Goal: Check status

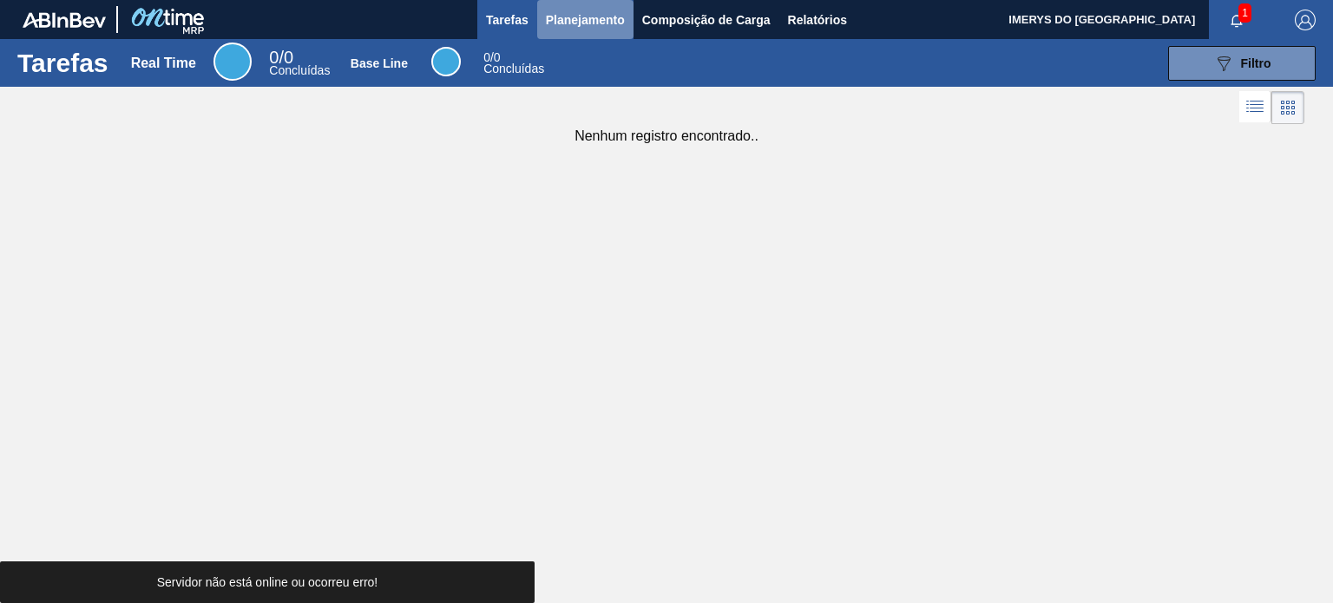
click at [621, 11] on span "Planejamento" at bounding box center [585, 20] width 79 height 21
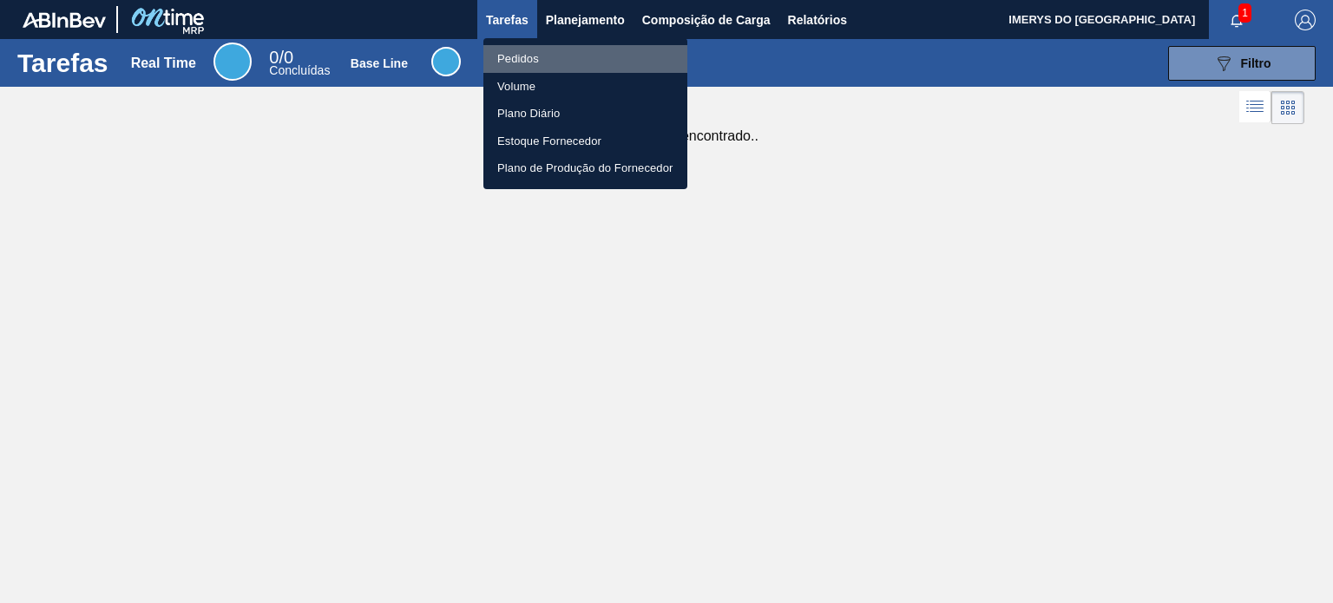
click at [575, 57] on li "Pedidos" at bounding box center [585, 59] width 204 height 28
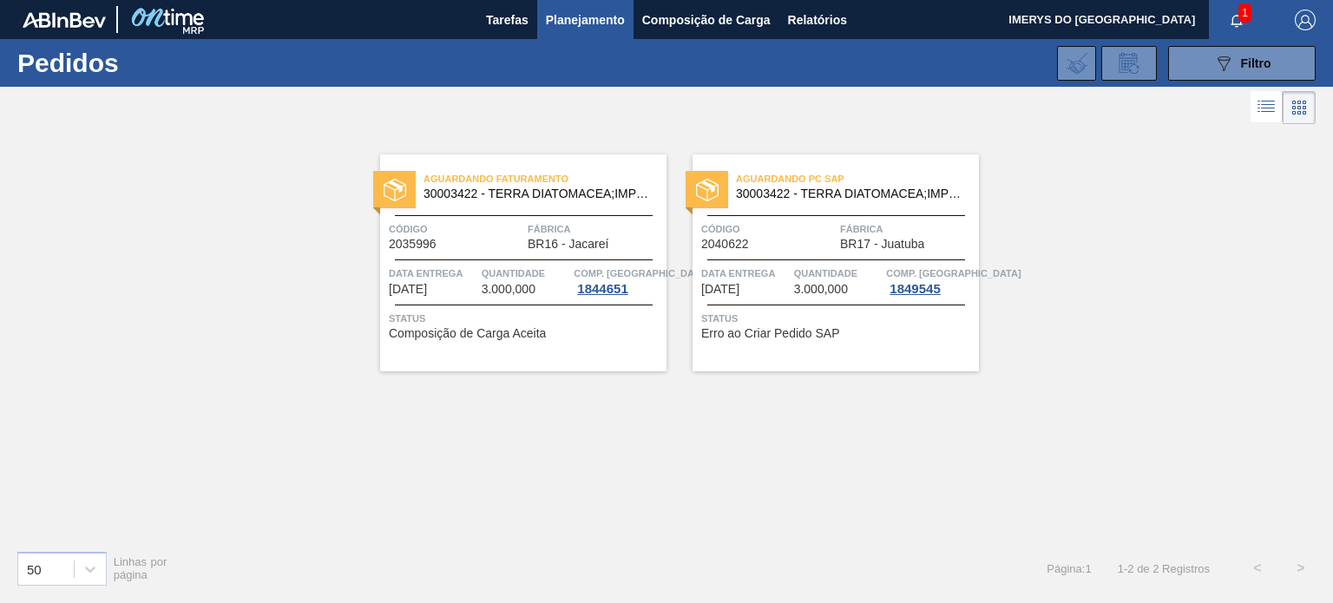
click at [770, 249] on div "Código 2040622" at bounding box center [768, 235] width 135 height 30
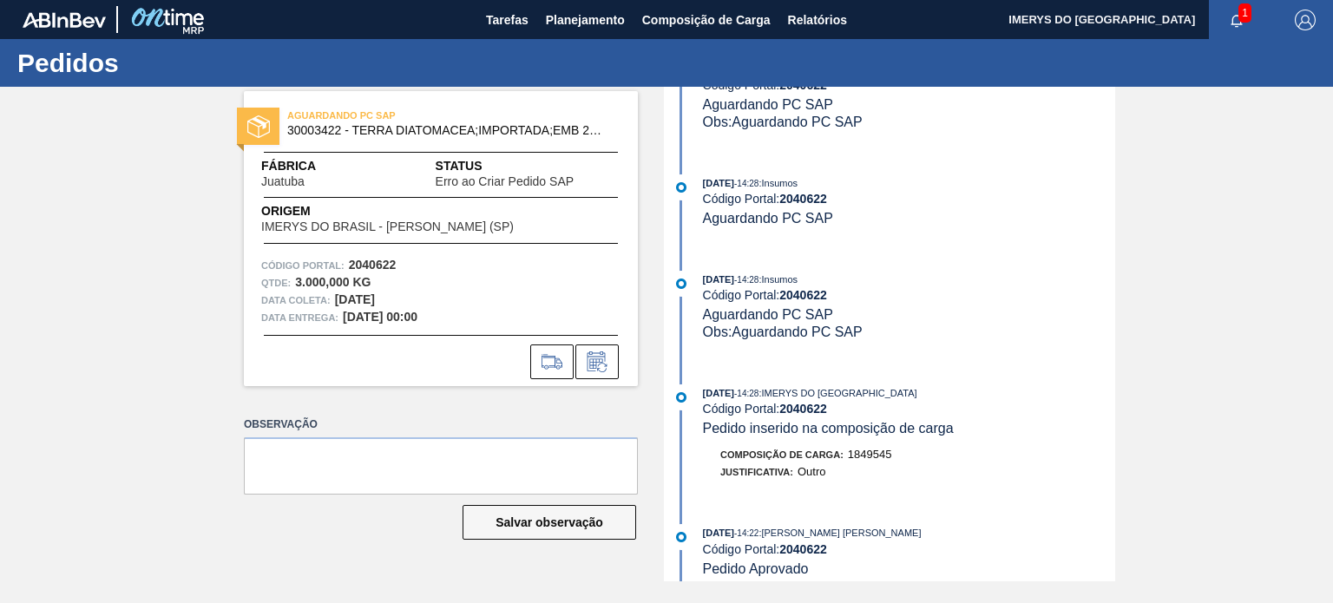
scroll to position [343, 0]
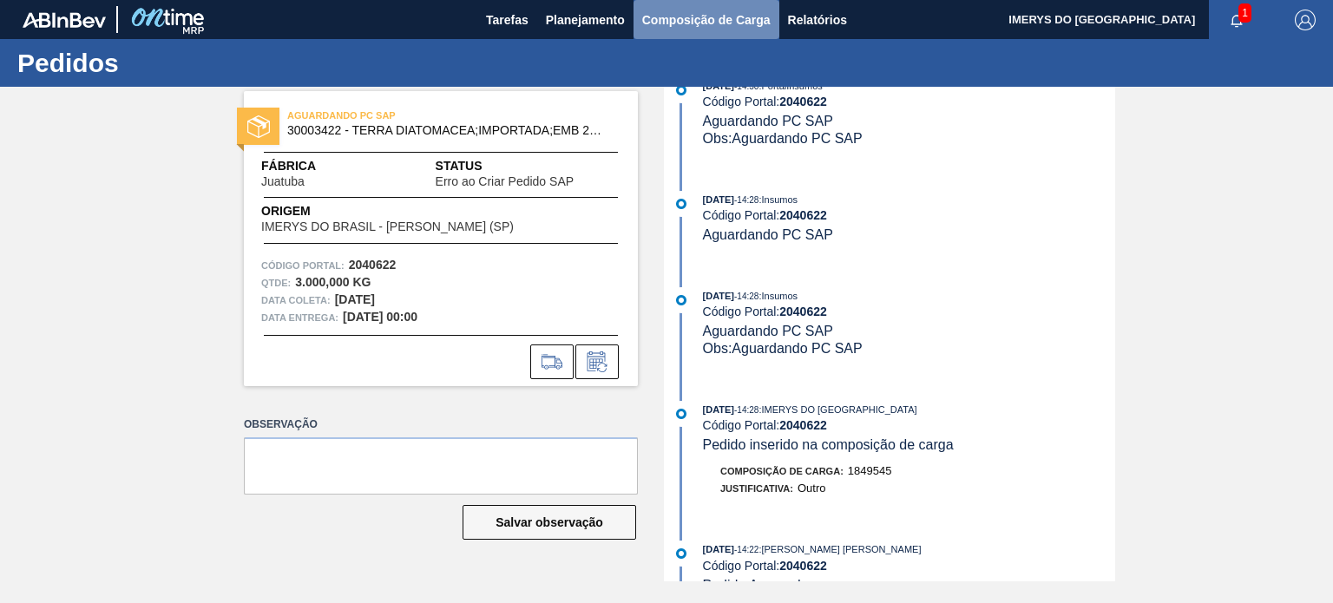
click at [711, 29] on span "Composição de Carga" at bounding box center [706, 20] width 128 height 21
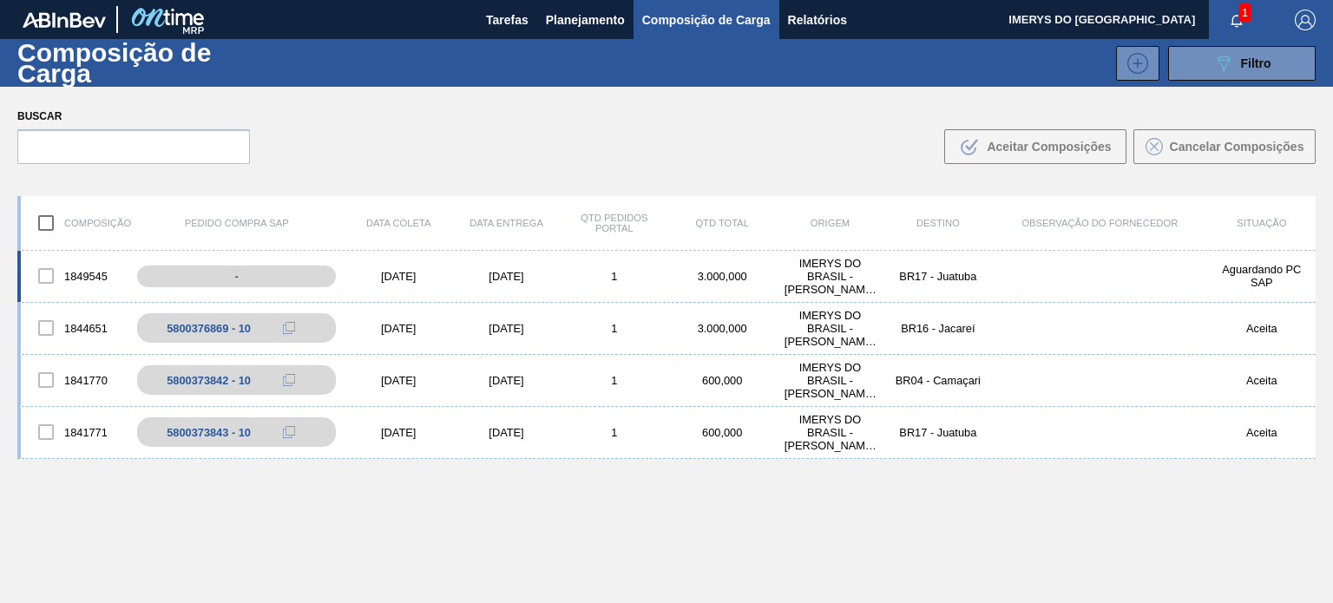
click at [48, 275] on div at bounding box center [46, 276] width 36 height 36
click at [187, 269] on div "-" at bounding box center [249, 276] width 228 height 30
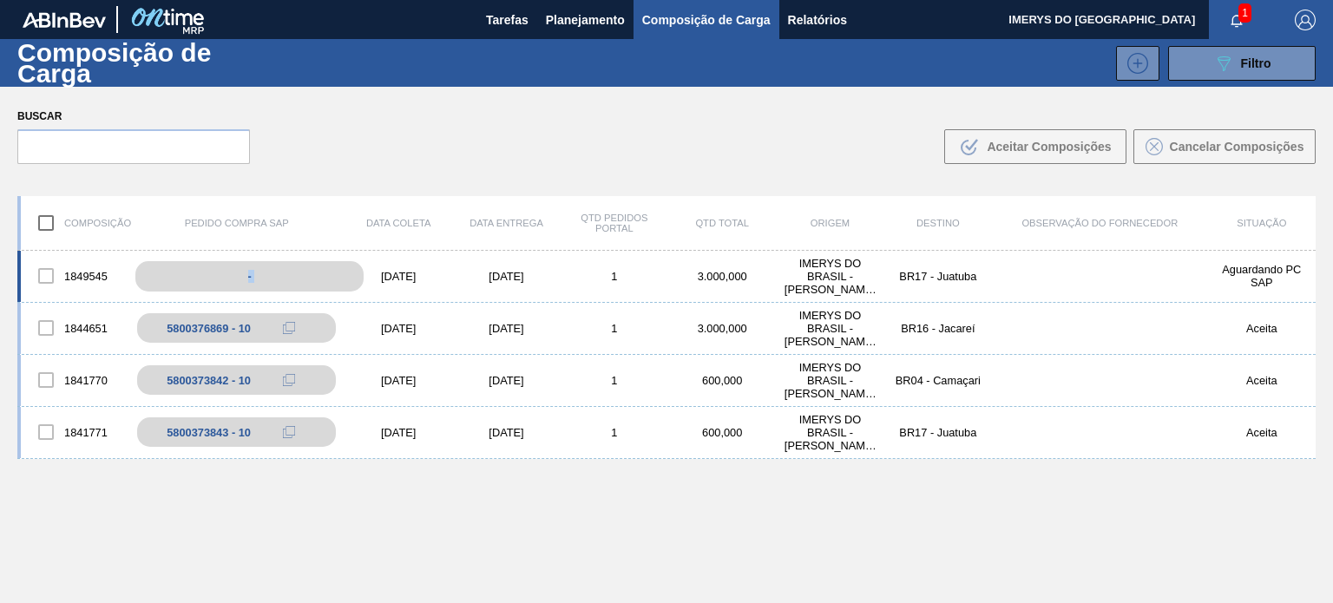
click at [187, 269] on div "-" at bounding box center [249, 276] width 228 height 30
click at [574, 21] on span "Planejamento" at bounding box center [585, 20] width 79 height 21
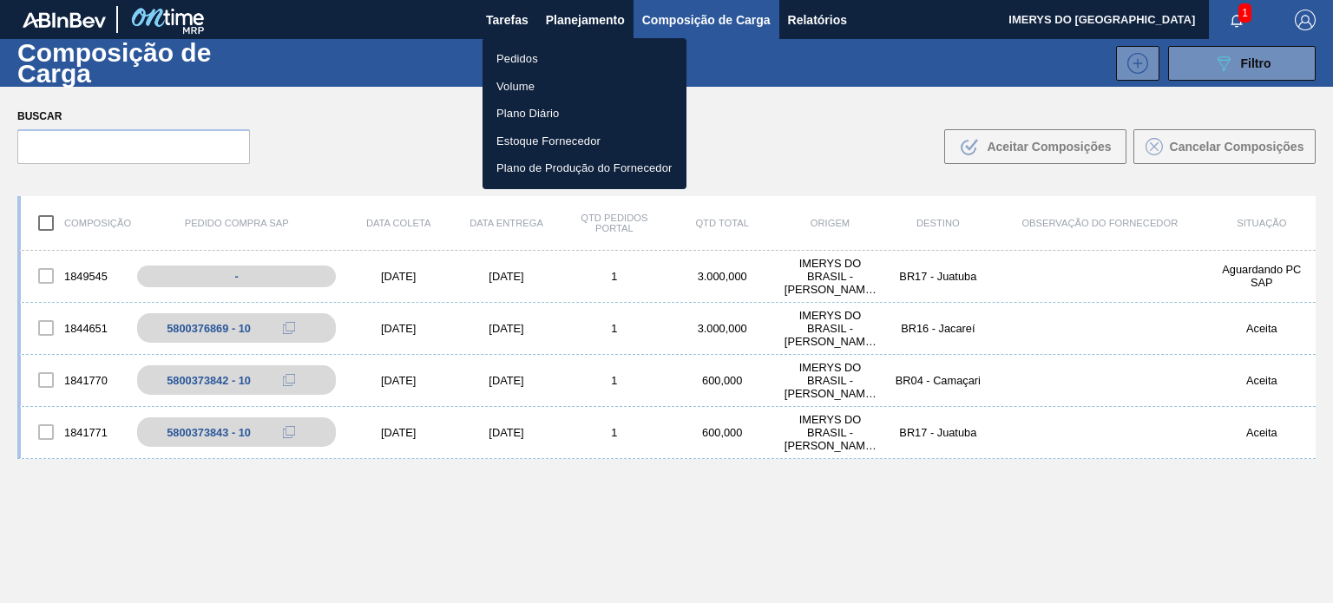
click at [531, 62] on li "Pedidos" at bounding box center [585, 59] width 204 height 28
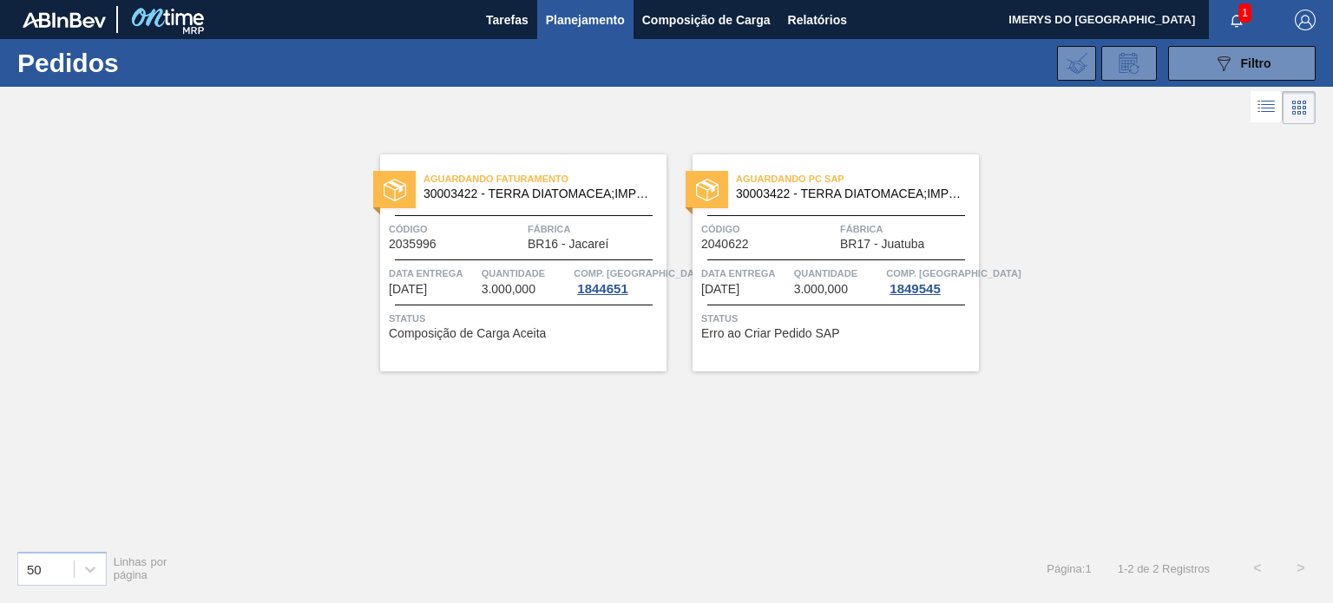
click at [802, 325] on span "Status" at bounding box center [837, 318] width 273 height 17
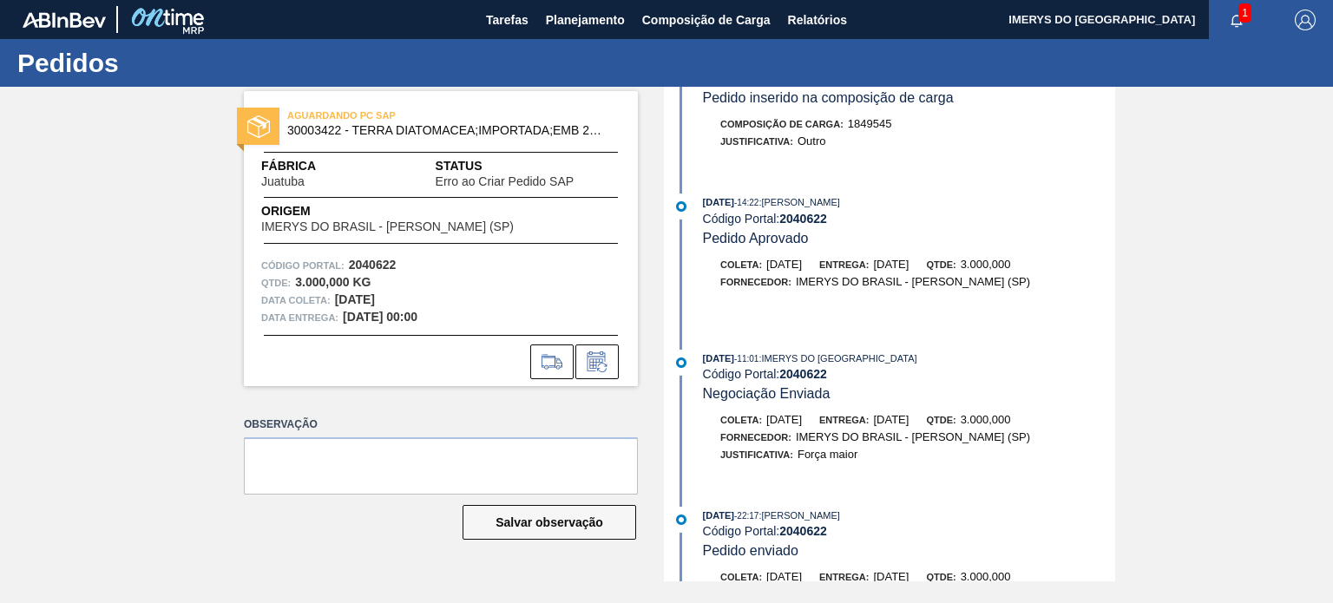
scroll to position [864, 0]
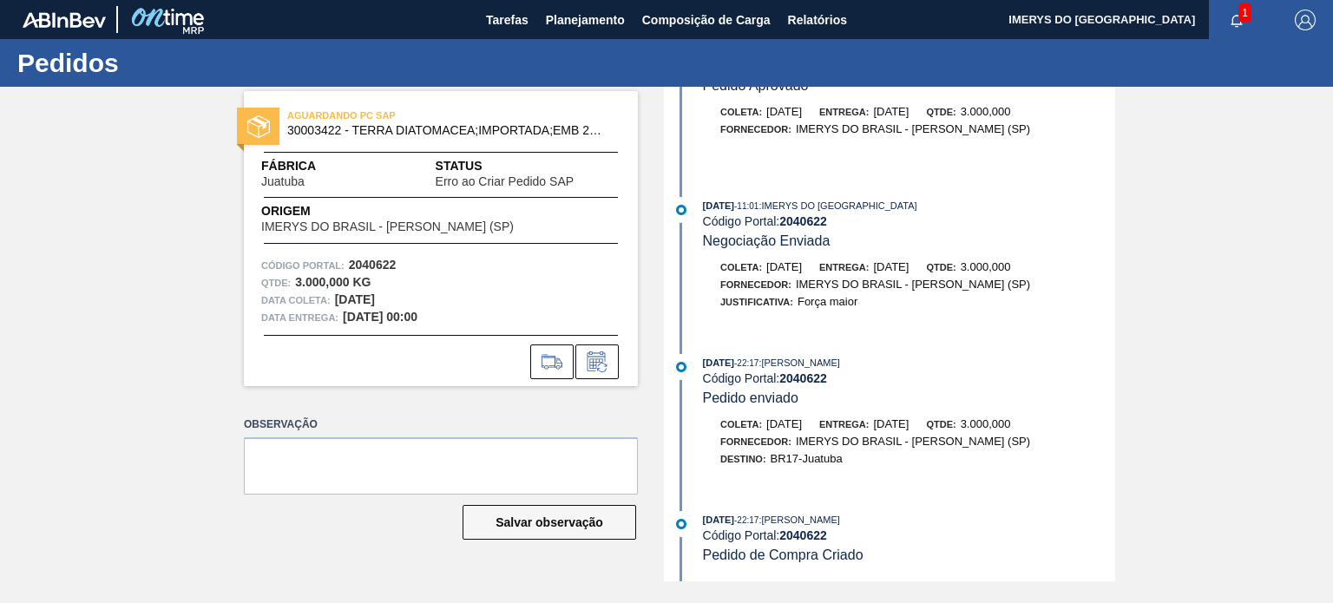
click at [788, 551] on span "Pedido de Compra Criado" at bounding box center [783, 555] width 161 height 15
drag, startPoint x: 112, startPoint y: 322, endPoint x: 240, endPoint y: 259, distance: 142.5
click at [112, 322] on div "AGUARDANDO PC SAP 30003422 - TERRA DIATOMACEA;IMPORTADA;EMB 24KG Fábrica Juatub…" at bounding box center [666, 334] width 1333 height 495
